Goal: Task Accomplishment & Management: Complete application form

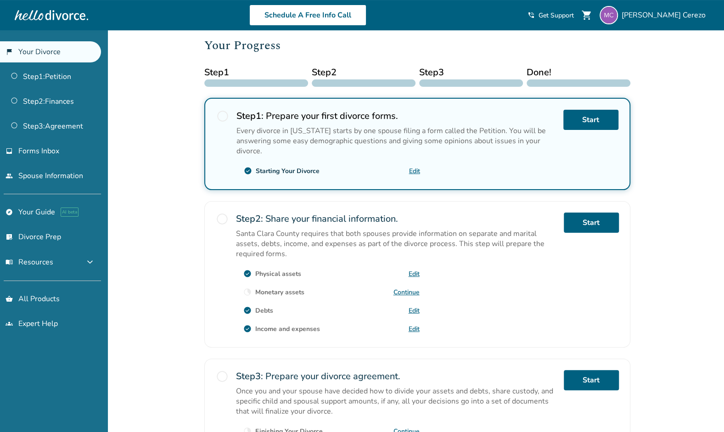
scroll to position [122, 0]
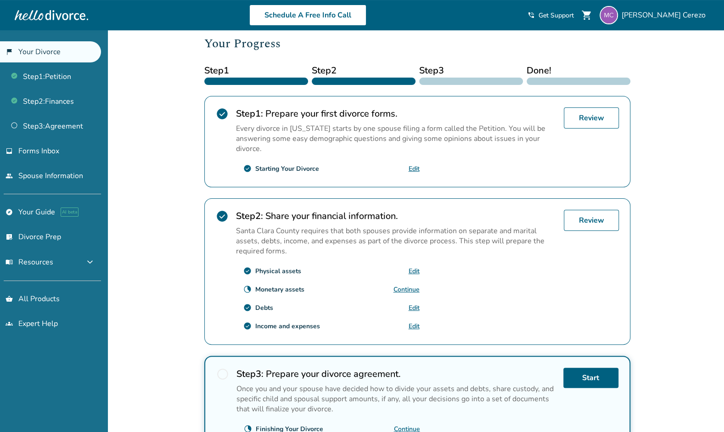
click at [414, 267] on link "Edit" at bounding box center [414, 271] width 11 height 9
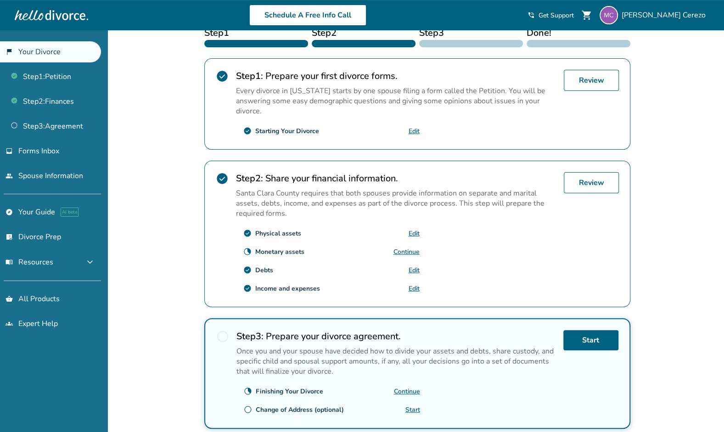
scroll to position [158, 0]
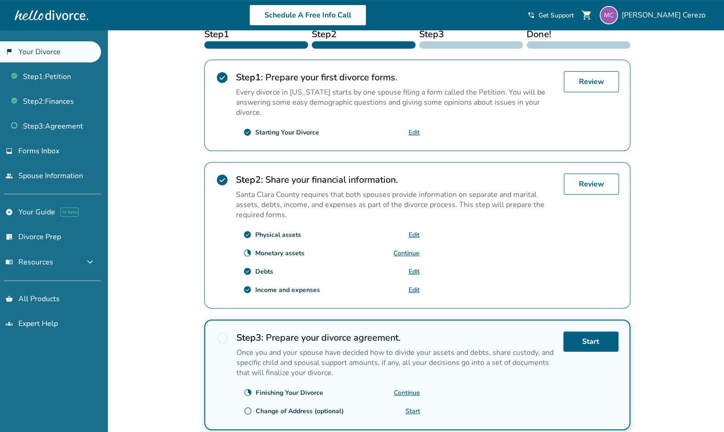
click at [410, 231] on link "Edit" at bounding box center [414, 234] width 11 height 9
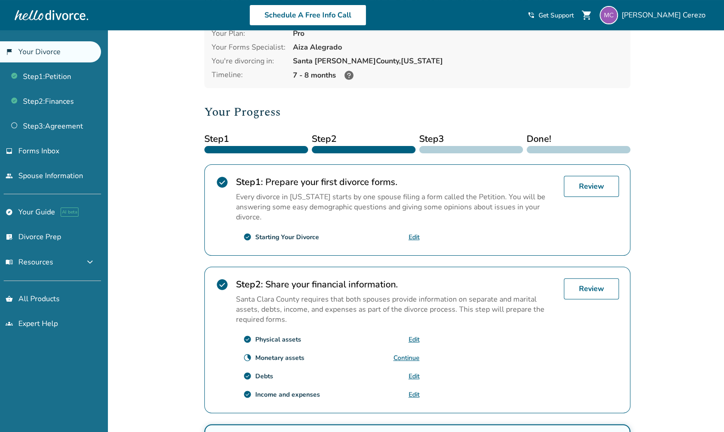
scroll to position [0, 0]
